Goal: Transaction & Acquisition: Subscribe to service/newsletter

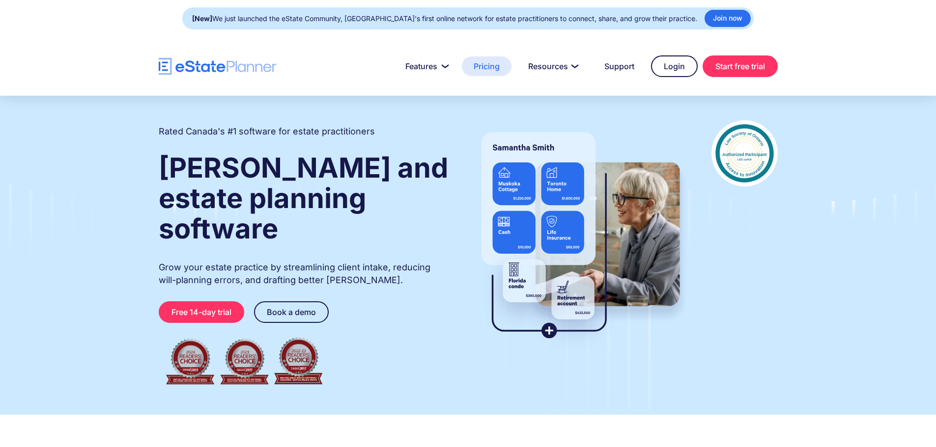
click at [482, 64] on link "Pricing" at bounding box center [487, 66] width 50 height 20
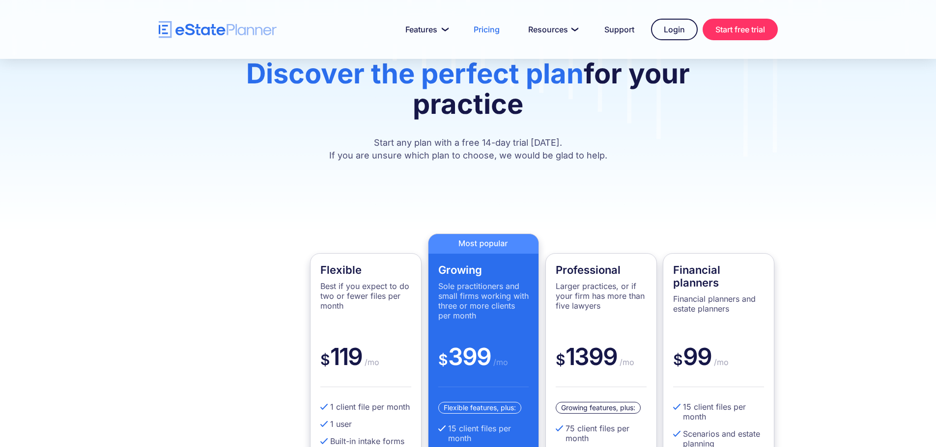
scroll to position [154, 0]
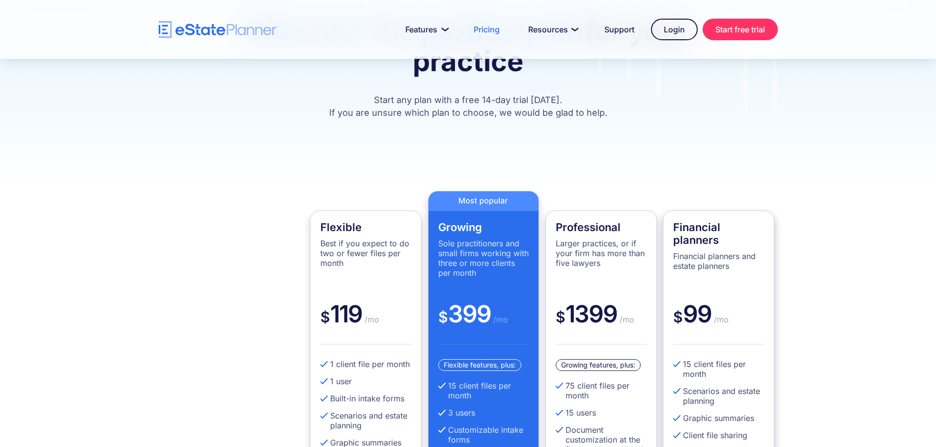
click at [729, 275] on div "Financial planners Financial planners and estate planners" at bounding box center [718, 260] width 91 height 79
click at [728, 340] on div "$ 99 /mo" at bounding box center [718, 322] width 91 height 45
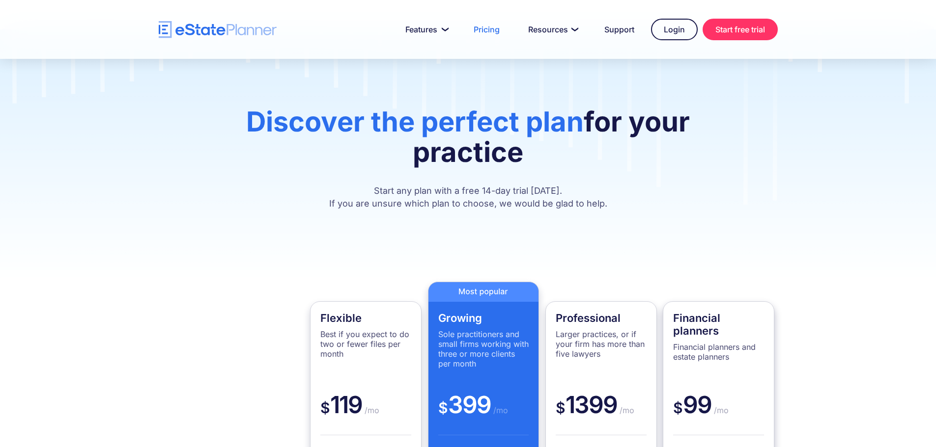
scroll to position [62, 0]
